Goal: Go to known website: Access a specific website the user already knows

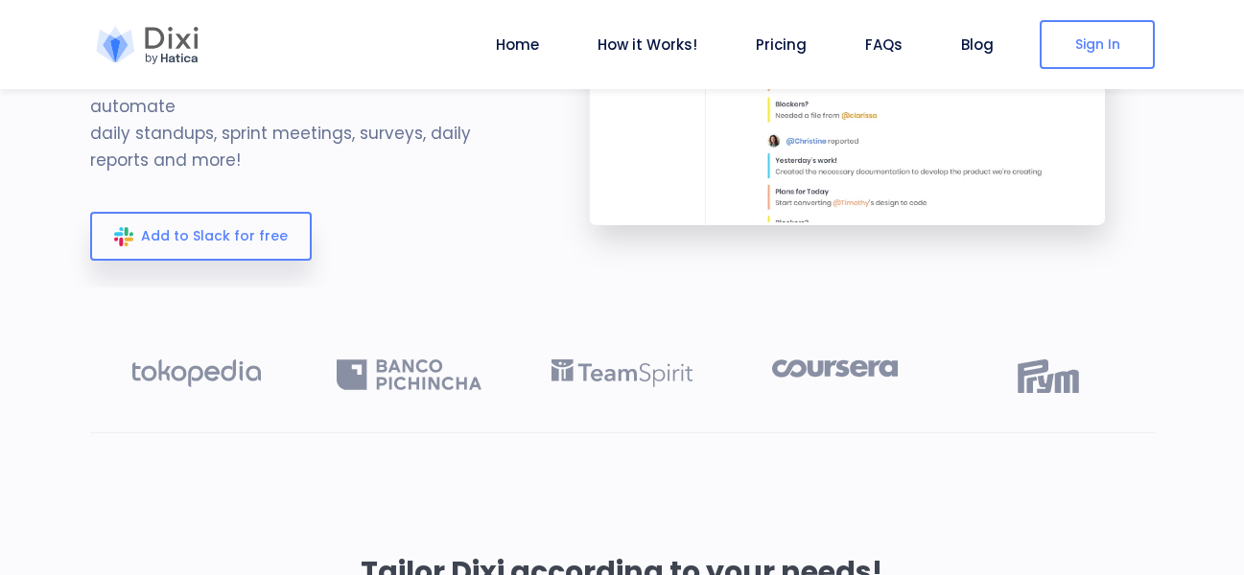
scroll to position [288, 0]
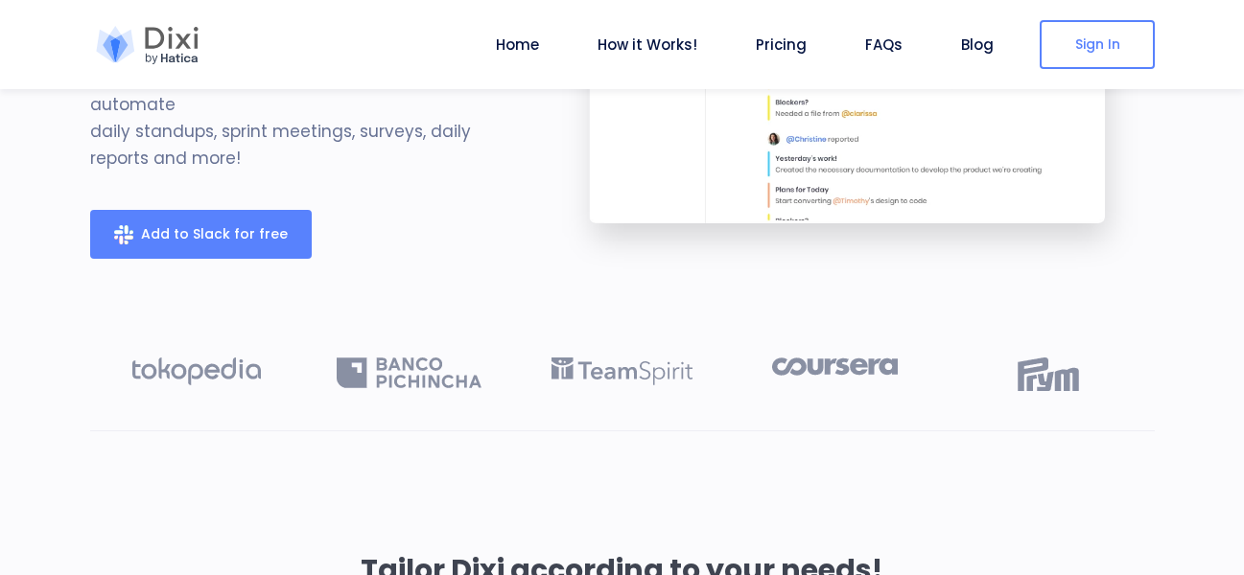
click at [227, 210] on link "Add to Slack for free" at bounding box center [201, 234] width 222 height 49
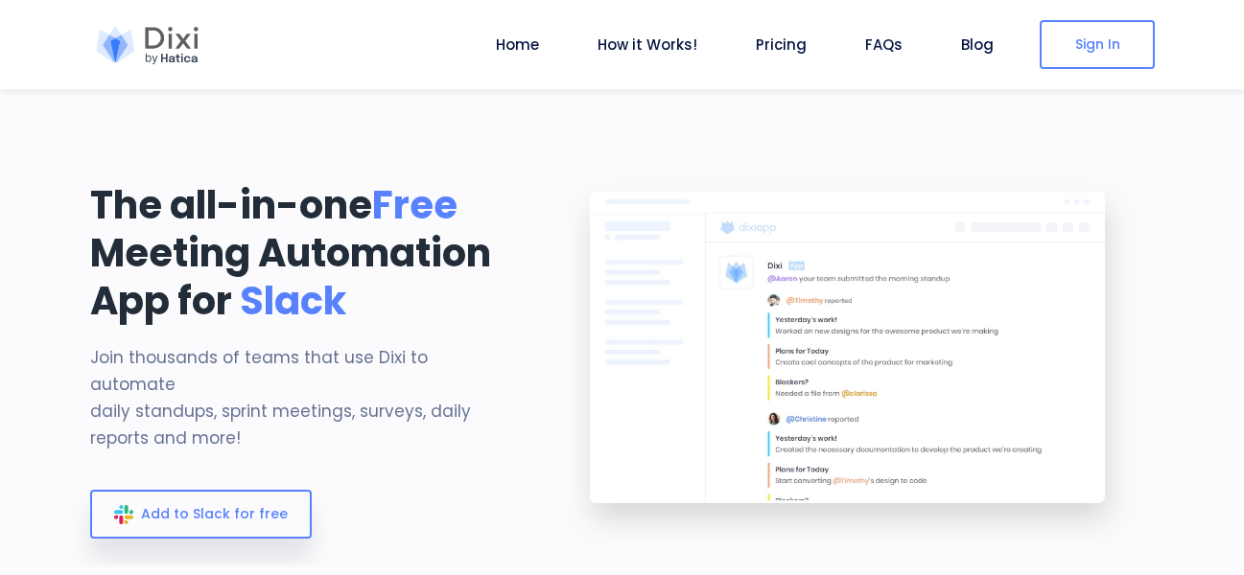
scroll to position [0, 0]
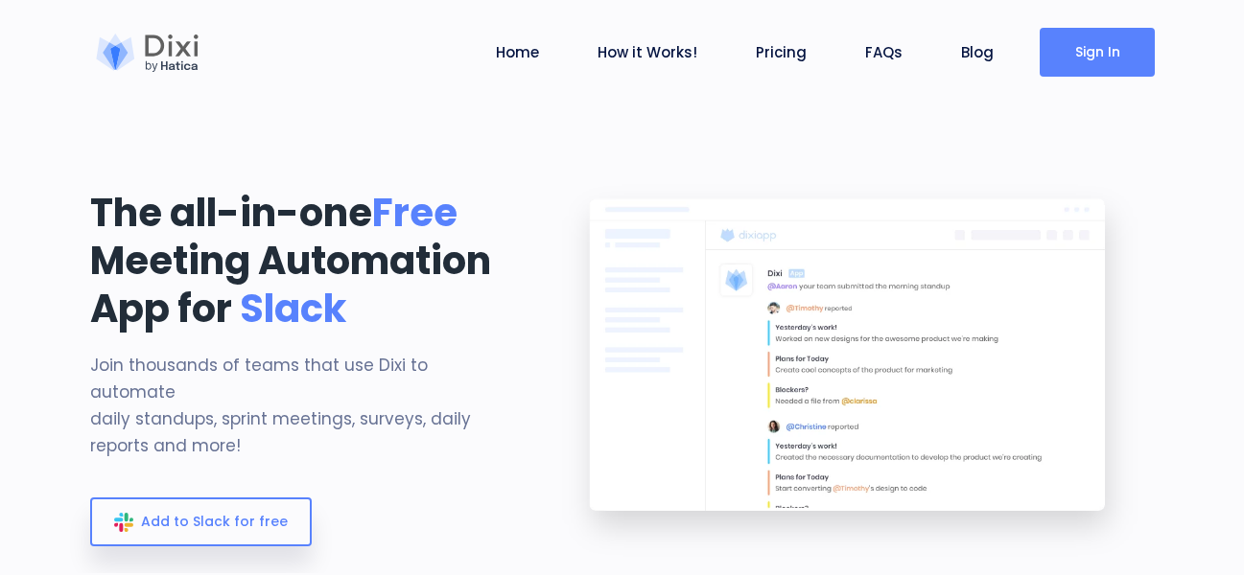
click at [1102, 58] on link "Sign In" at bounding box center [1097, 52] width 115 height 49
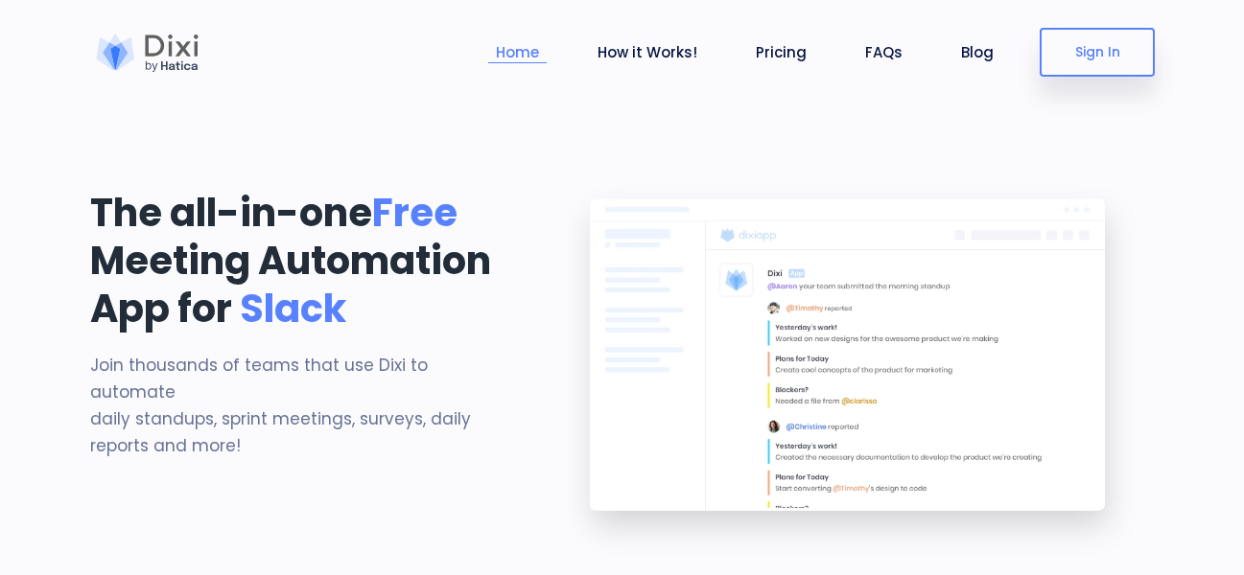
click at [527, 65] on li "Home" at bounding box center [517, 52] width 58 height 89
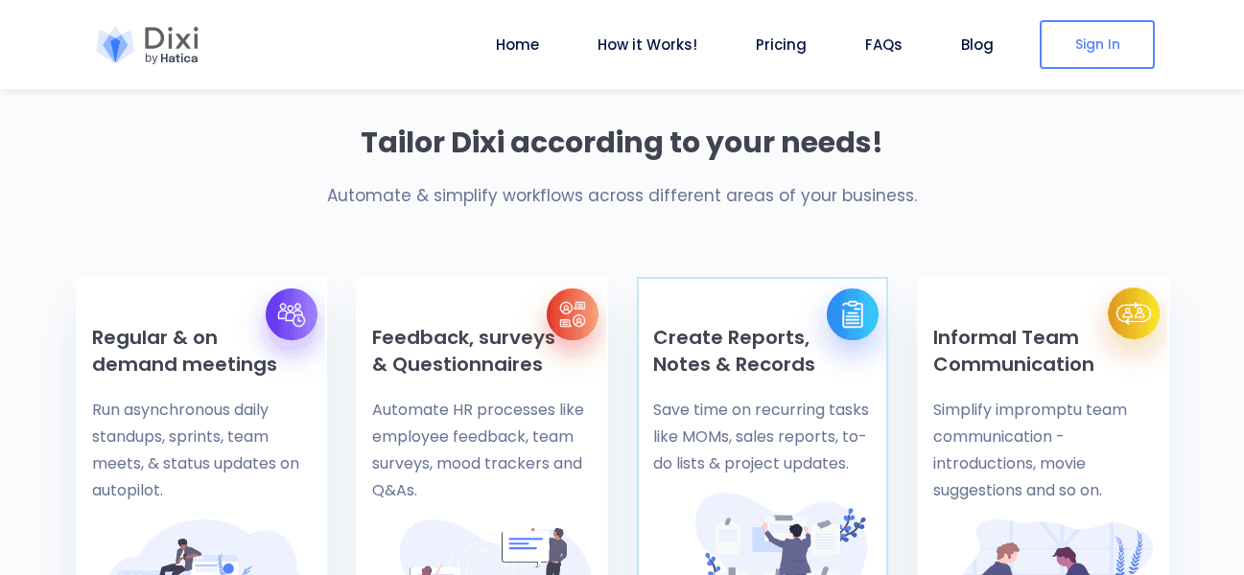
scroll to position [384, 0]
